Goal: Task Accomplishment & Management: Use online tool/utility

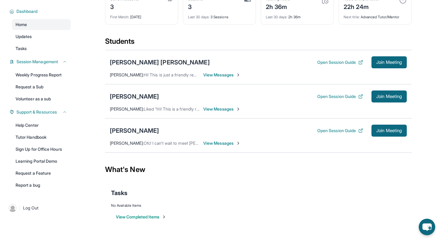
scroll to position [42, 0]
click at [118, 132] on div "[PERSON_NAME]" at bounding box center [134, 130] width 49 height 8
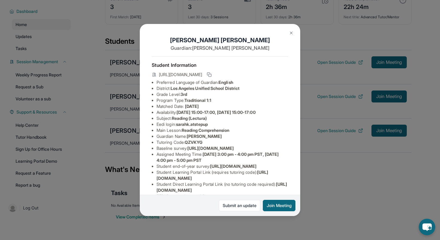
scroll to position [7, 0]
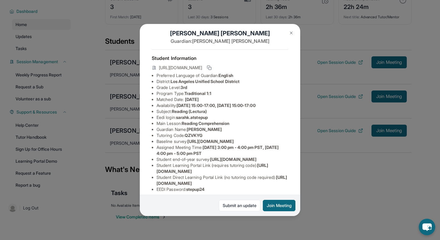
click at [317, 190] on div "[PERSON_NAME] Guardian: [PERSON_NAME] Student Information [URL][DOMAIN_NAME] Pr…" at bounding box center [220, 120] width 440 height 240
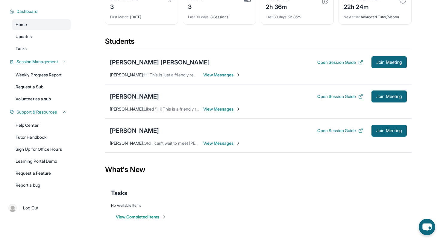
click at [147, 94] on div "[PERSON_NAME]" at bounding box center [134, 96] width 49 height 8
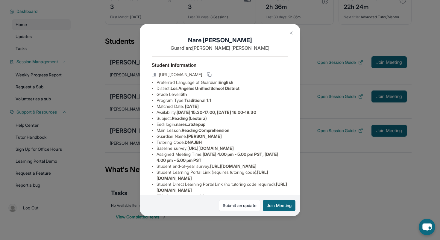
click at [110, 91] on div "[PERSON_NAME] Guardian: [PERSON_NAME] Student Information [URL][DOMAIN_NAME] Pr…" at bounding box center [220, 120] width 440 height 240
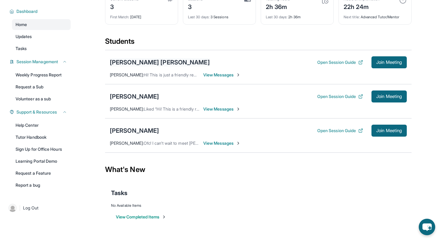
click at [117, 66] on div "[PERSON_NAME] [PERSON_NAME]" at bounding box center [160, 62] width 100 height 8
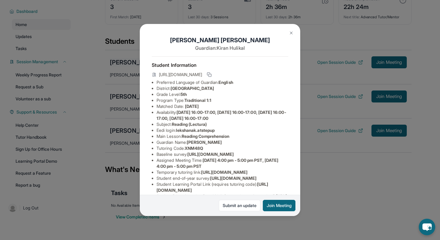
click at [117, 66] on div "[PERSON_NAME] [PERSON_NAME] Guardian: [PERSON_NAME] Student Information [URL][D…" at bounding box center [220, 120] width 440 height 240
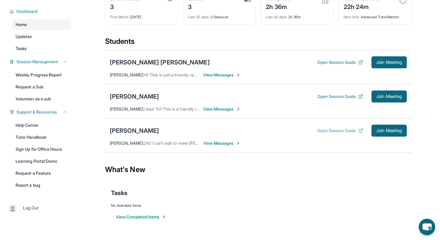
click at [344, 132] on button "Open Session Guide" at bounding box center [340, 130] width 46 height 6
click at [147, 62] on div "[PERSON_NAME] [PERSON_NAME]" at bounding box center [160, 62] width 100 height 8
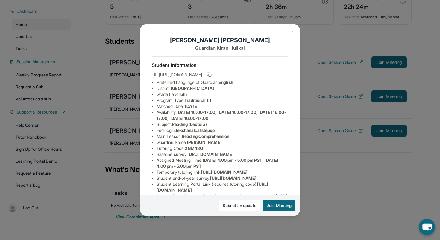
click at [335, 196] on div "[PERSON_NAME] [PERSON_NAME] Guardian: [PERSON_NAME] Student Information [URL][D…" at bounding box center [220, 120] width 440 height 240
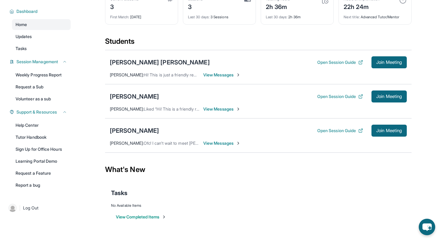
scroll to position [0, 0]
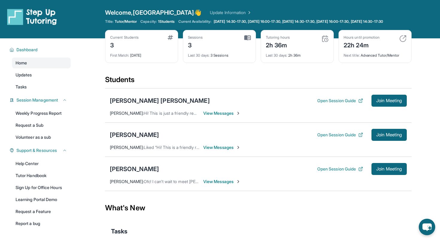
click at [217, 116] on span "View Messages" at bounding box center [221, 113] width 37 height 6
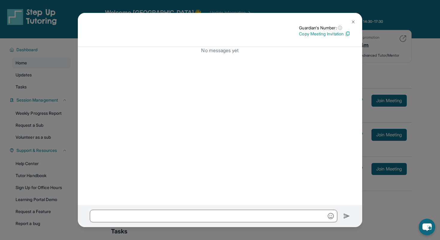
click at [406, 53] on div "Guardian's Number: ⓘ This isn't the guardian's real number — it's a private for…" at bounding box center [220, 120] width 440 height 240
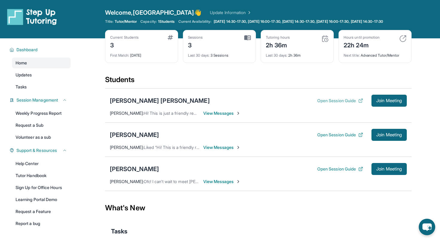
click at [330, 104] on button "Open Session Guide" at bounding box center [340, 101] width 46 height 6
click at [124, 105] on div "[PERSON_NAME] [PERSON_NAME]" at bounding box center [160, 100] width 100 height 8
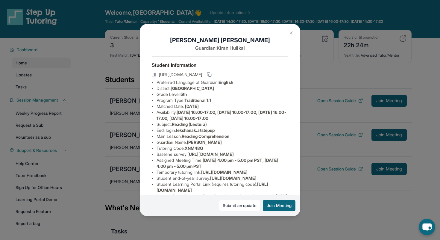
click at [277, 219] on div "[PERSON_NAME] [PERSON_NAME] Guardian: [PERSON_NAME] Student Information [URL][D…" at bounding box center [220, 120] width 440 height 240
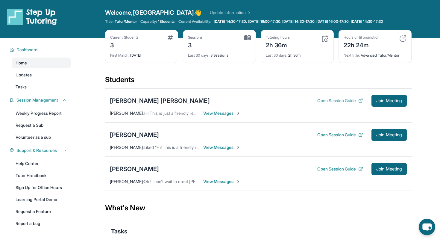
click at [324, 103] on button "Open Session Guide" at bounding box center [340, 101] width 46 height 6
click at [136, 171] on div "[PERSON_NAME]" at bounding box center [134, 169] width 49 height 8
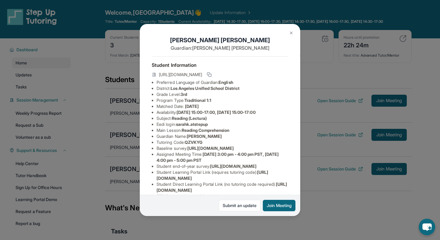
click at [244, 218] on div "[PERSON_NAME] Guardian: [PERSON_NAME] Student Information [URL][DOMAIN_NAME] Pr…" at bounding box center [220, 120] width 440 height 240
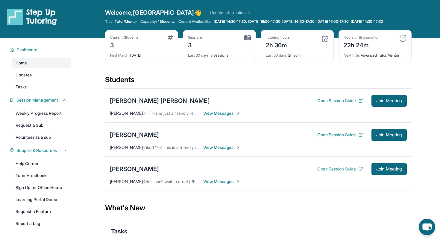
click at [323, 172] on button "Open Session Guide" at bounding box center [340, 169] width 46 height 6
click at [137, 105] on div "[PERSON_NAME] [PERSON_NAME]" at bounding box center [160, 100] width 100 height 8
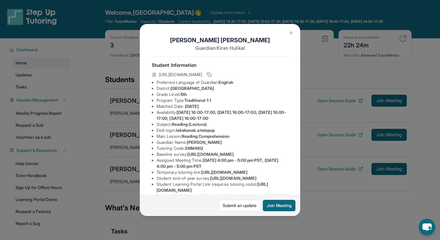
click at [140, 188] on div "[PERSON_NAME] [PERSON_NAME] Guardian: [PERSON_NAME] Student Information [URL][D…" at bounding box center [220, 120] width 160 height 192
click at [123, 165] on div "[PERSON_NAME] [PERSON_NAME] Guardian: [PERSON_NAME] Student Information [URL][D…" at bounding box center [220, 120] width 440 height 240
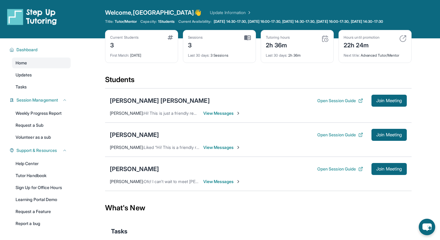
click at [214, 107] on div "[PERSON_NAME] [PERSON_NAME] Open Session Guide Join Meeting" at bounding box center [258, 101] width 297 height 12
click at [358, 98] on div "[PERSON_NAME] [PERSON_NAME] Open Session Guide Join Meeting [PERSON_NAME] : Hi!…" at bounding box center [258, 105] width 306 height 34
click at [353, 104] on button "Open Session Guide" at bounding box center [340, 101] width 46 height 6
